Goal: Book appointment/travel/reservation

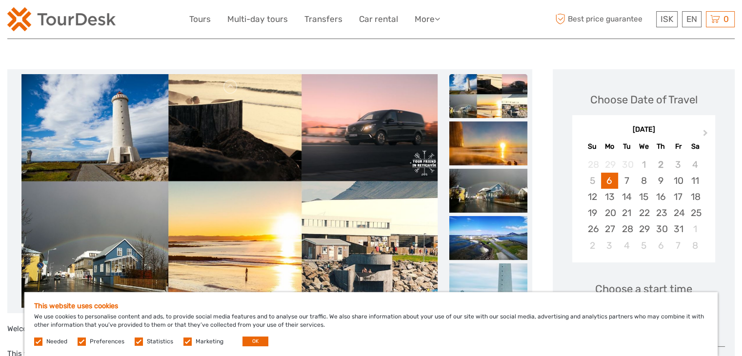
scroll to position [146, 0]
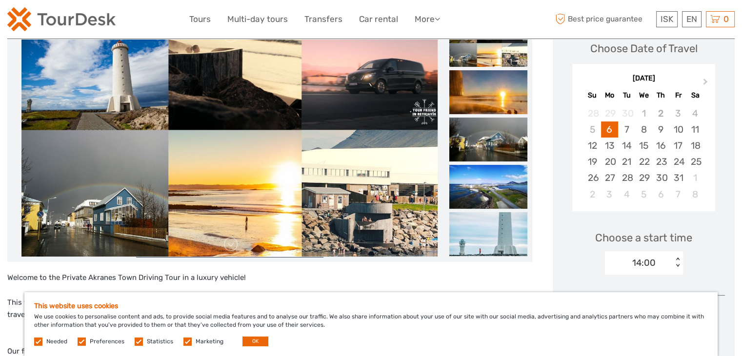
click at [114, 224] on img at bounding box center [229, 140] width 416 height 234
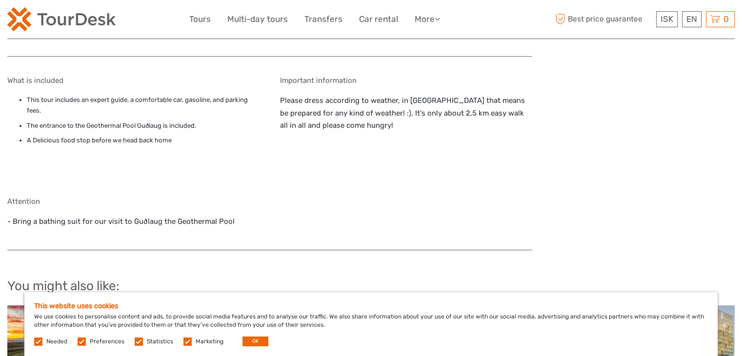
scroll to position [927, 0]
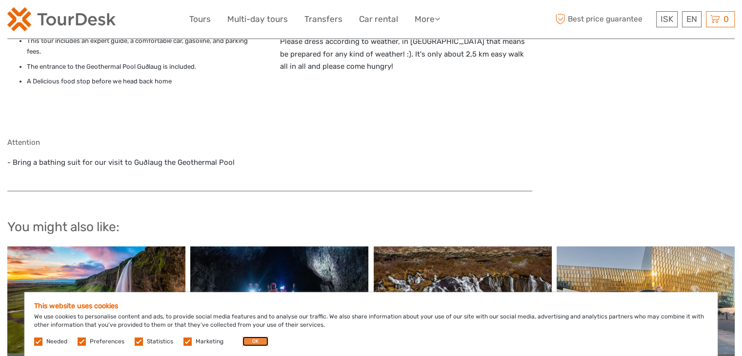
click at [249, 342] on button "OK" at bounding box center [255, 341] width 26 height 10
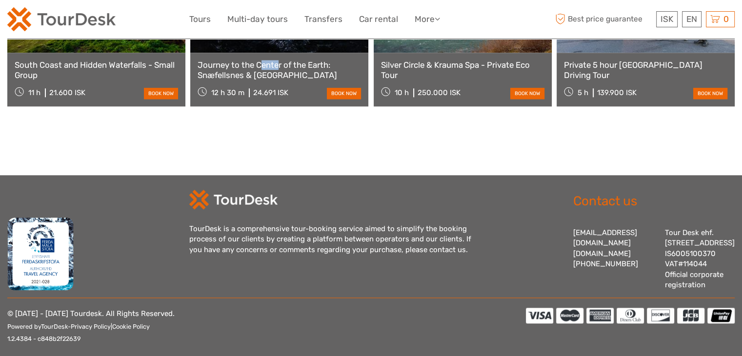
scroll to position [1236, 0]
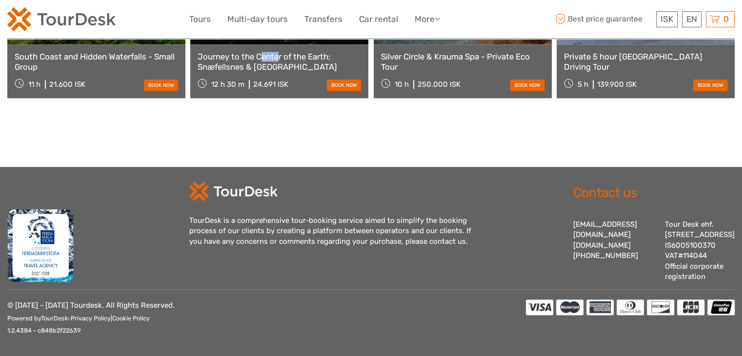
drag, startPoint x: 640, startPoint y: 233, endPoint x: 677, endPoint y: 232, distance: 37.6
click at [674, 233] on div "Tour Desk ehf. [STREET_ADDRESS] IS6005100370 VAT#114044 Official corporate regi…" at bounding box center [700, 250] width 70 height 63
click at [690, 232] on div "Tour Desk ehf. [STREET_ADDRESS] IS6005100370 VAT#114044 Official corporate regi…" at bounding box center [700, 250] width 70 height 63
click at [665, 232] on div "Tour Desk ehf. [STREET_ADDRESS] IS6005100370 VAT#114044 Official corporate regi…" at bounding box center [700, 250] width 70 height 63
drag, startPoint x: 638, startPoint y: 233, endPoint x: 677, endPoint y: 233, distance: 39.0
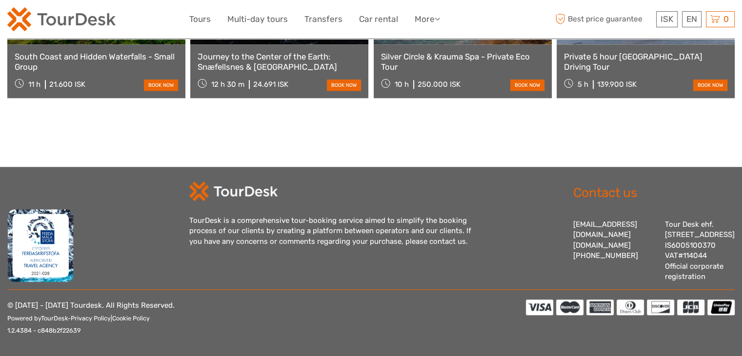
click at [677, 233] on div "[EMAIL_ADDRESS][DOMAIN_NAME] [DOMAIN_NAME] [PHONE_NUMBER] Tour Desk ehf. [STREE…" at bounding box center [653, 250] width 161 height 63
copy div "[GEOGRAPHIC_DATA]"
